Goal: Navigation & Orientation: Find specific page/section

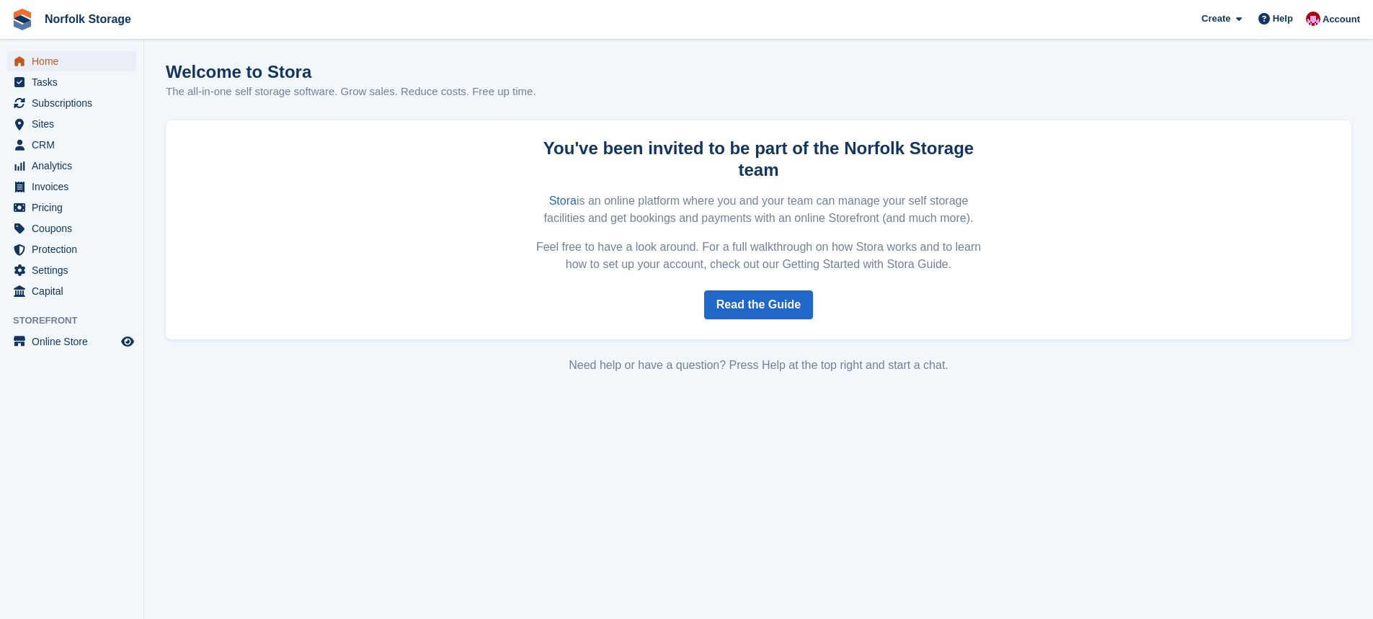
click at [63, 66] on span "Home" at bounding box center [75, 61] width 87 height 20
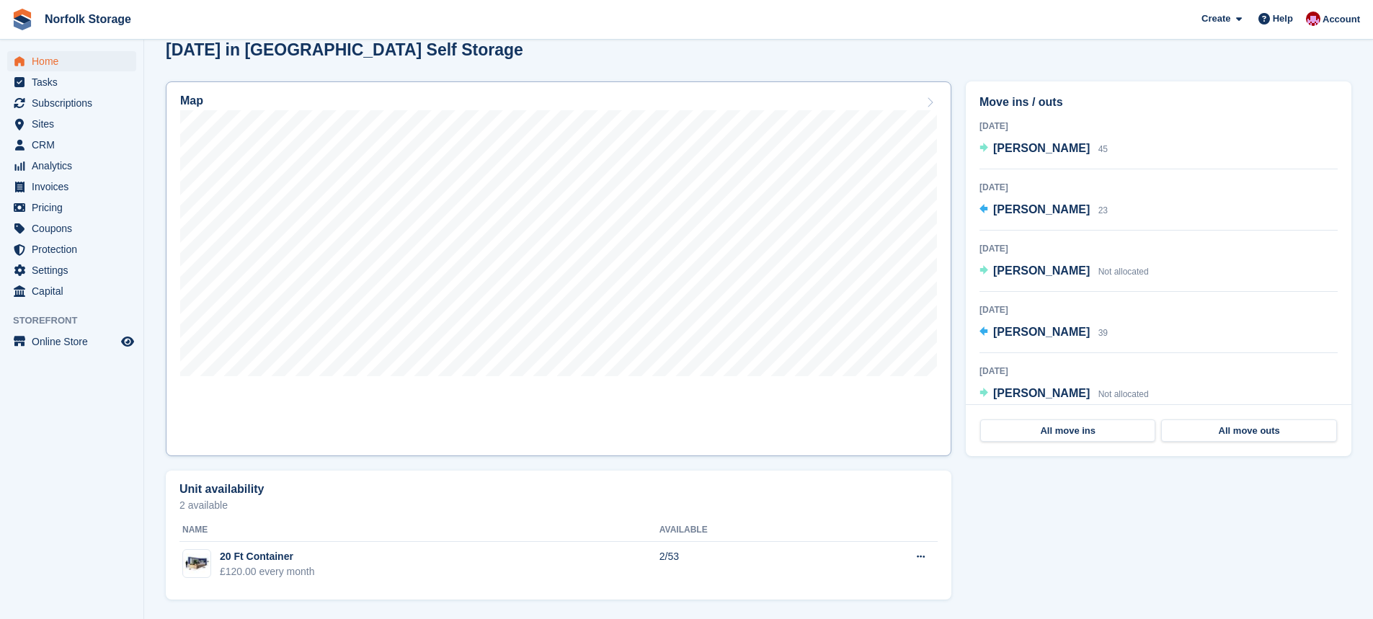
scroll to position [389, 0]
click at [1019, 430] on link "All move ins" at bounding box center [1068, 430] width 175 height 23
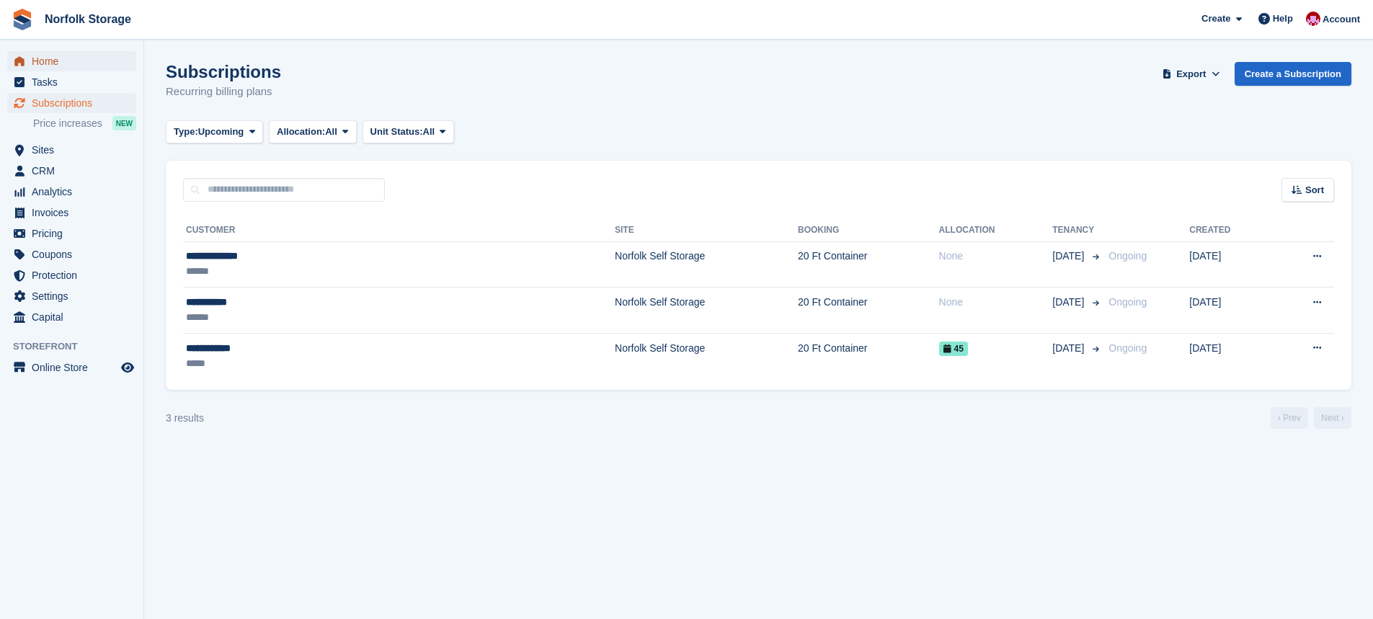
click at [44, 61] on span "Home" at bounding box center [75, 61] width 87 height 20
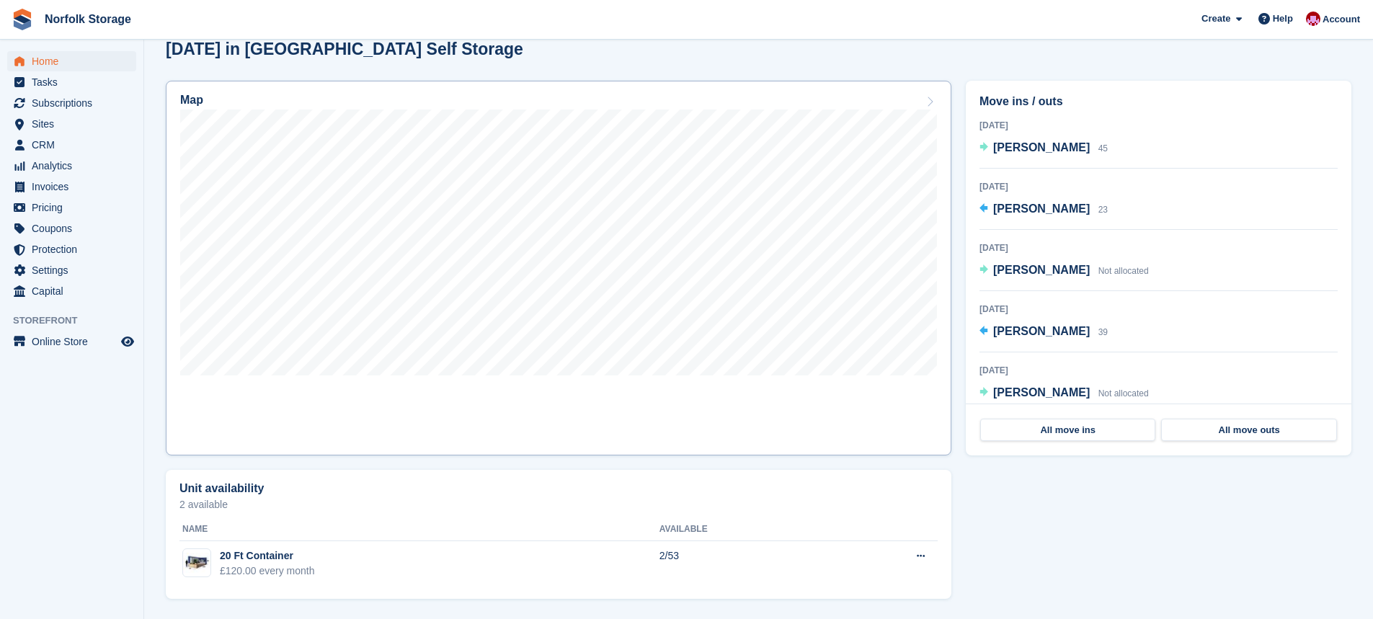
scroll to position [389, 0]
click at [1185, 432] on link "All move outs" at bounding box center [1249, 430] width 175 height 23
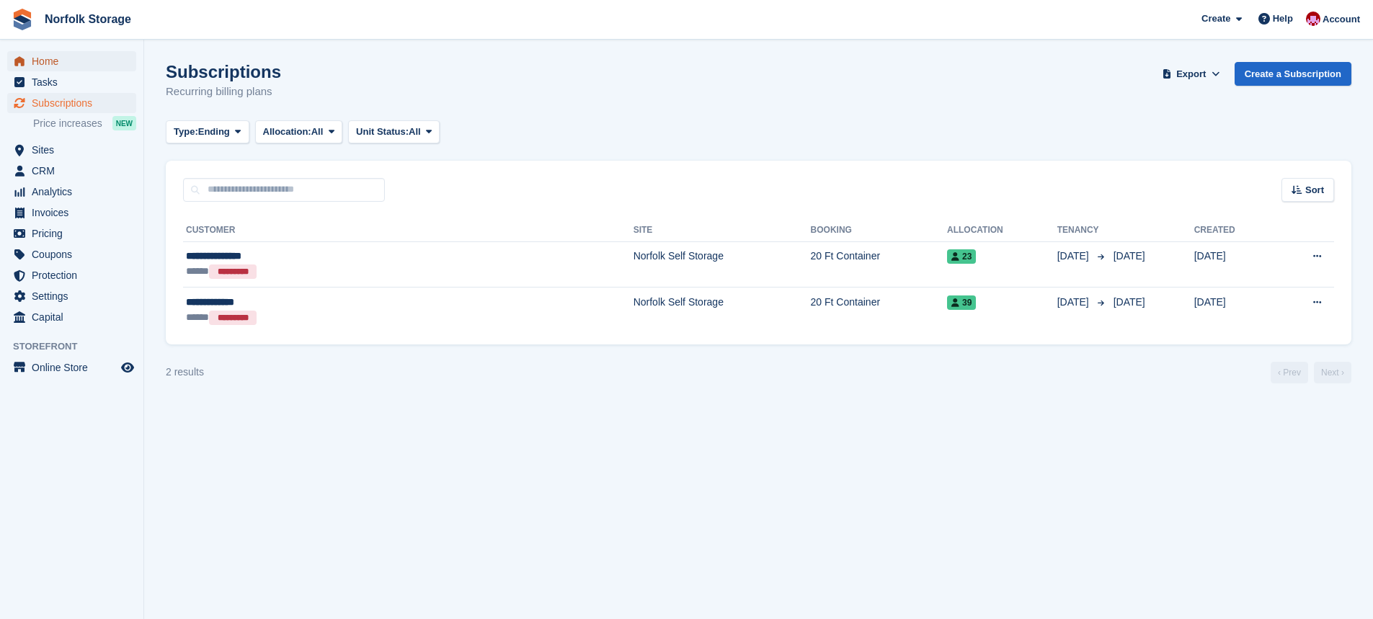
click at [46, 61] on span "Home" at bounding box center [75, 61] width 87 height 20
